Goal: Find specific page/section: Find specific page/section

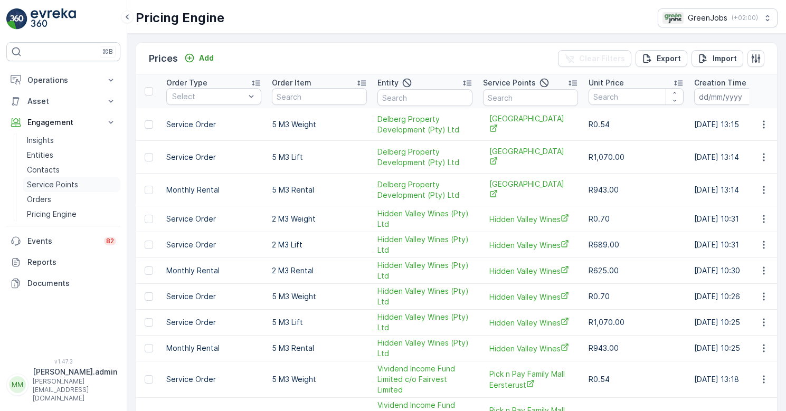
click at [53, 185] on p "Service Points" at bounding box center [52, 185] width 51 height 11
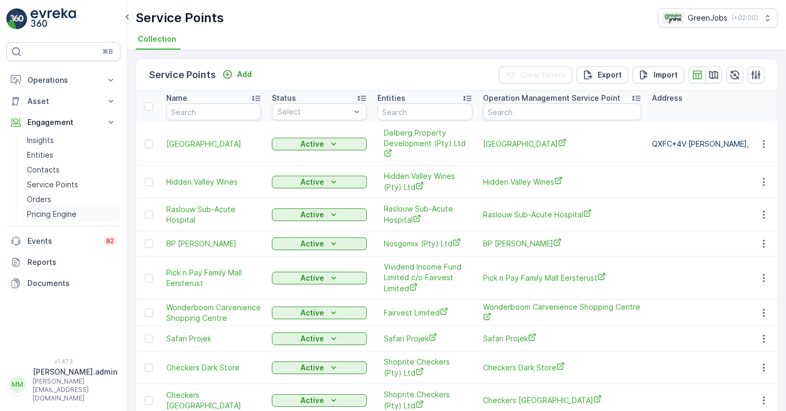
click at [65, 218] on p "Pricing Engine" at bounding box center [52, 214] width 50 height 11
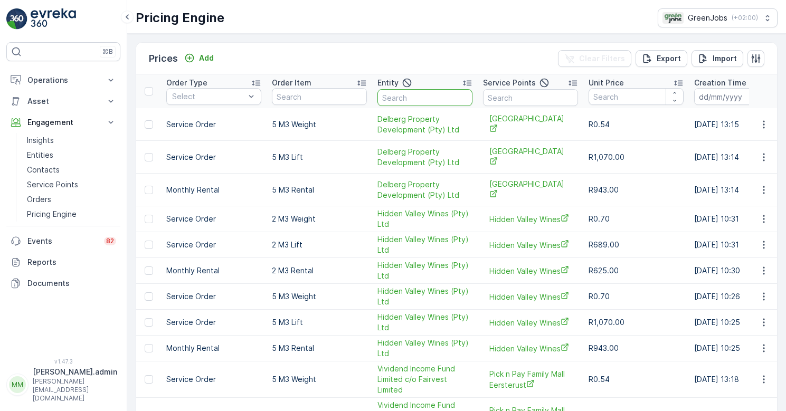
click at [396, 93] on input "text" at bounding box center [425, 97] width 95 height 17
type input "shopr"
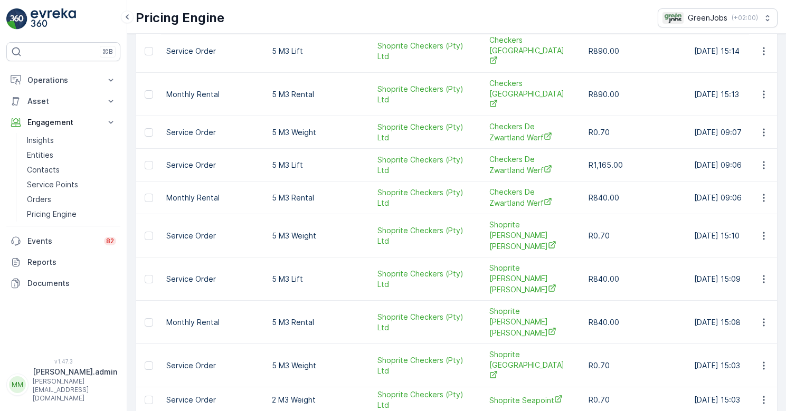
scroll to position [558, 0]
